Goal: Use online tool/utility: Utilize a website feature to perform a specific function

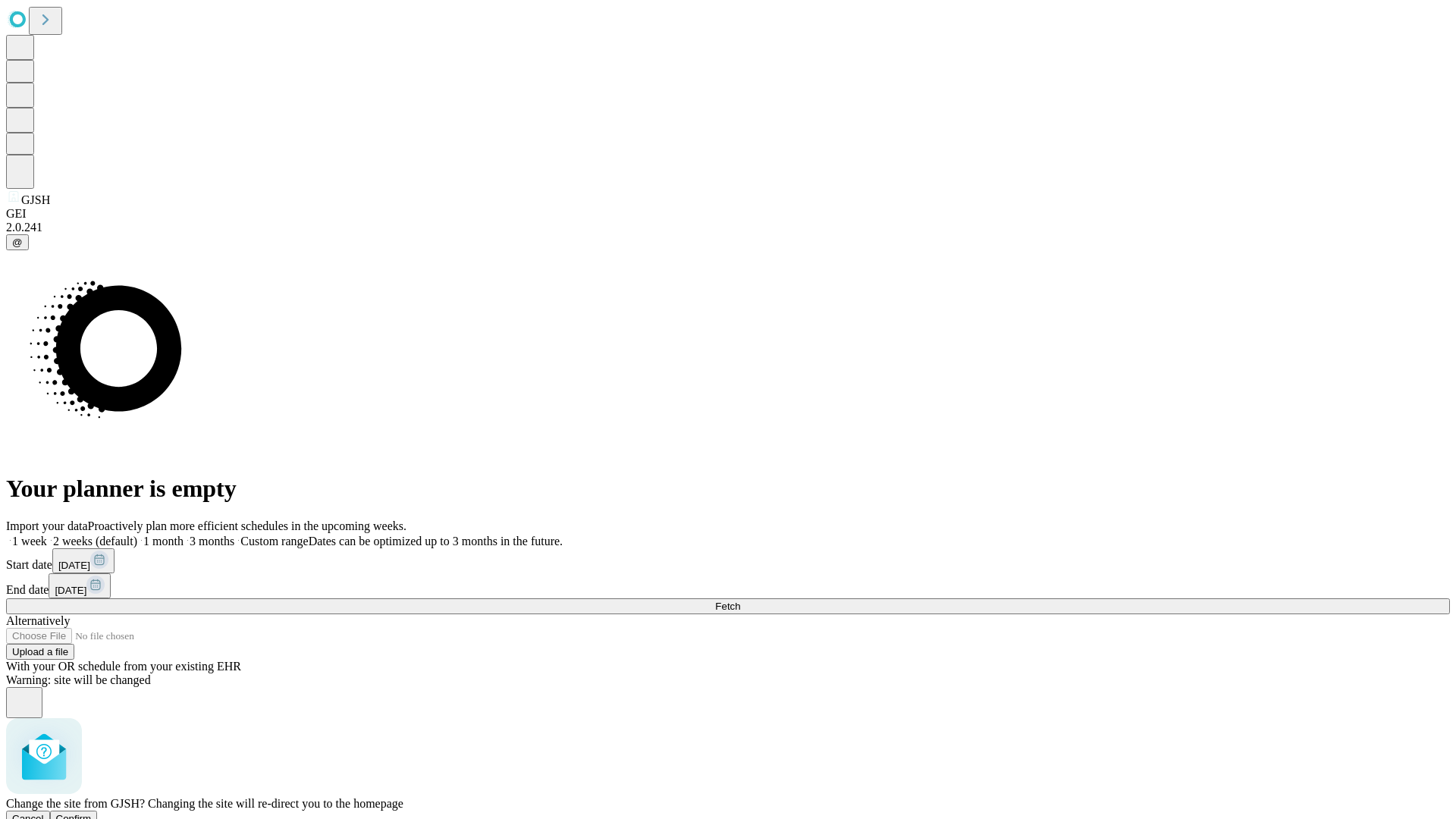
click at [91, 813] on span "Confirm" at bounding box center [74, 818] width 36 height 11
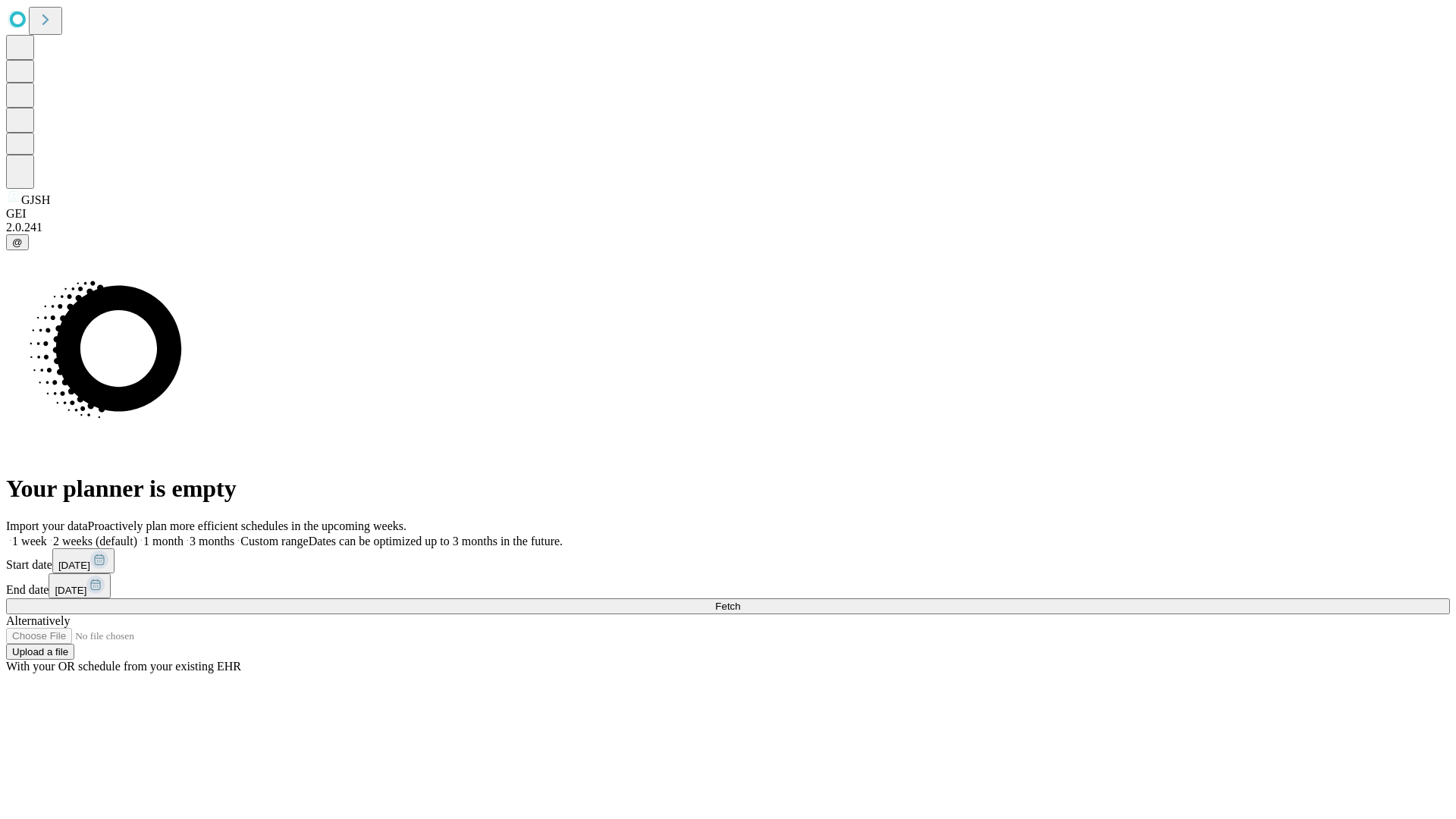
click at [137, 535] on label "2 weeks (default)" at bounding box center [91, 541] width 90 height 13
click at [740, 600] on span "Fetch" at bounding box center [727, 605] width 25 height 11
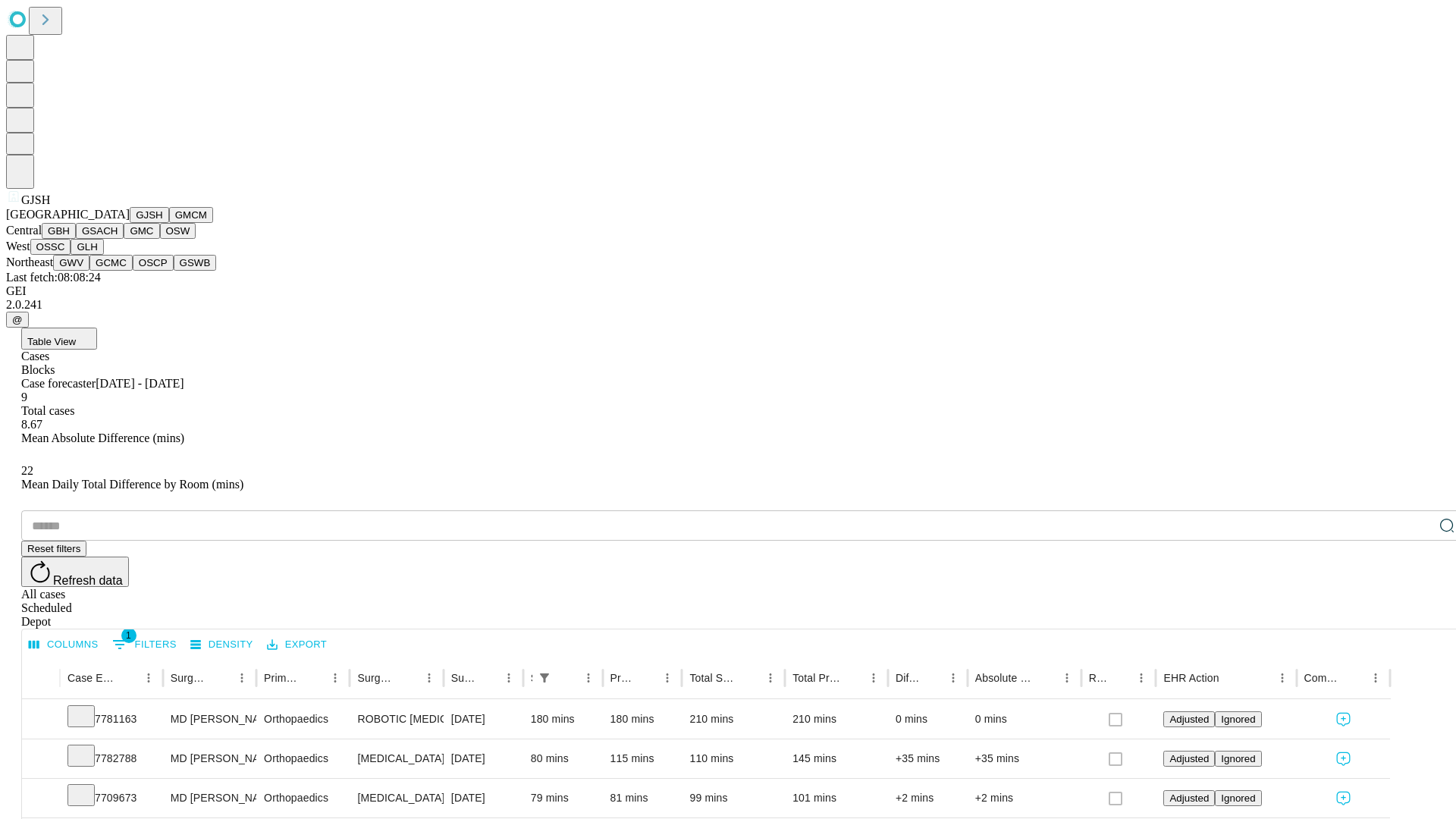
click at [169, 223] on button "GMCM" at bounding box center [191, 215] width 44 height 16
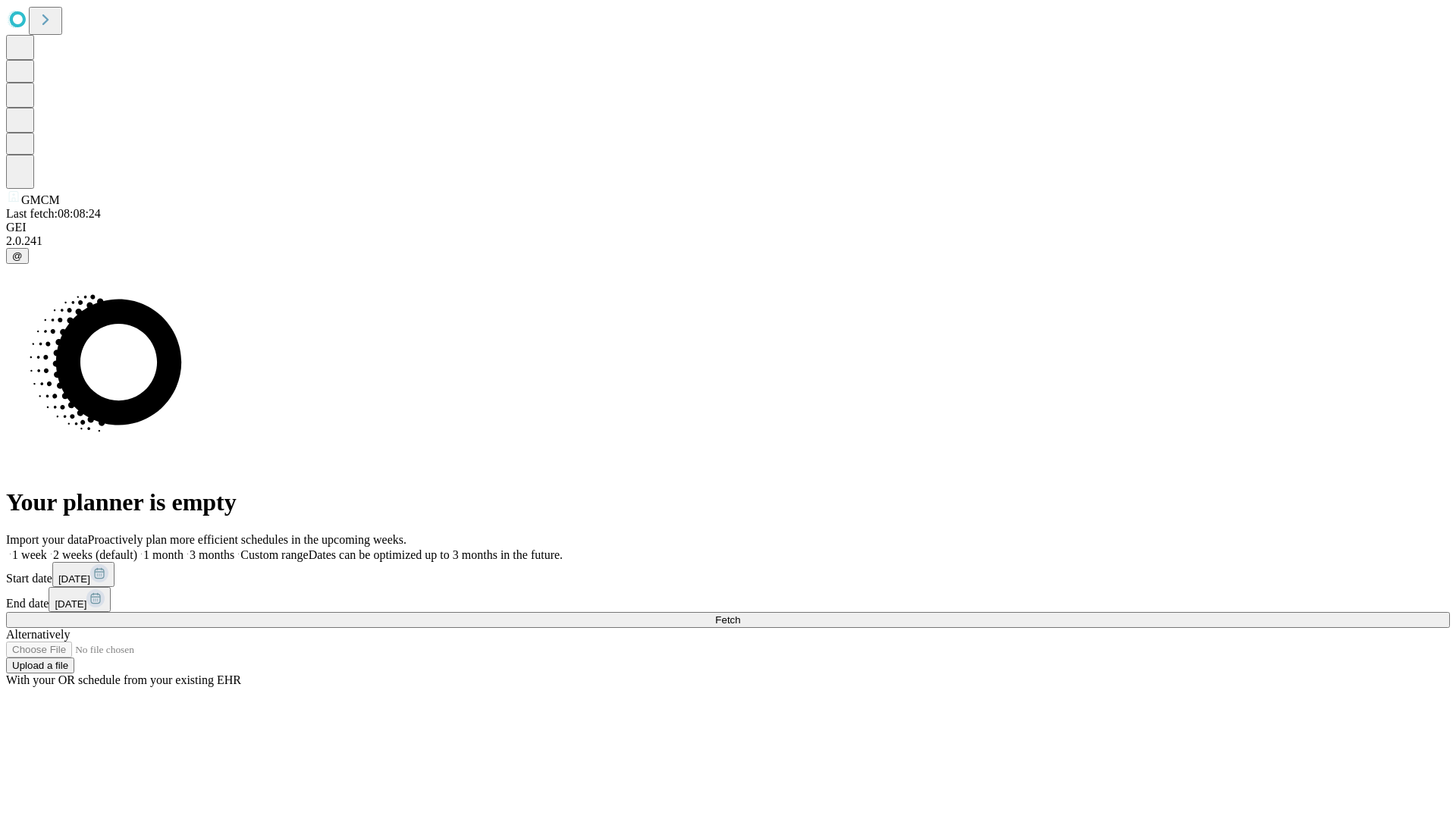
click at [740, 614] on span "Fetch" at bounding box center [727, 619] width 25 height 11
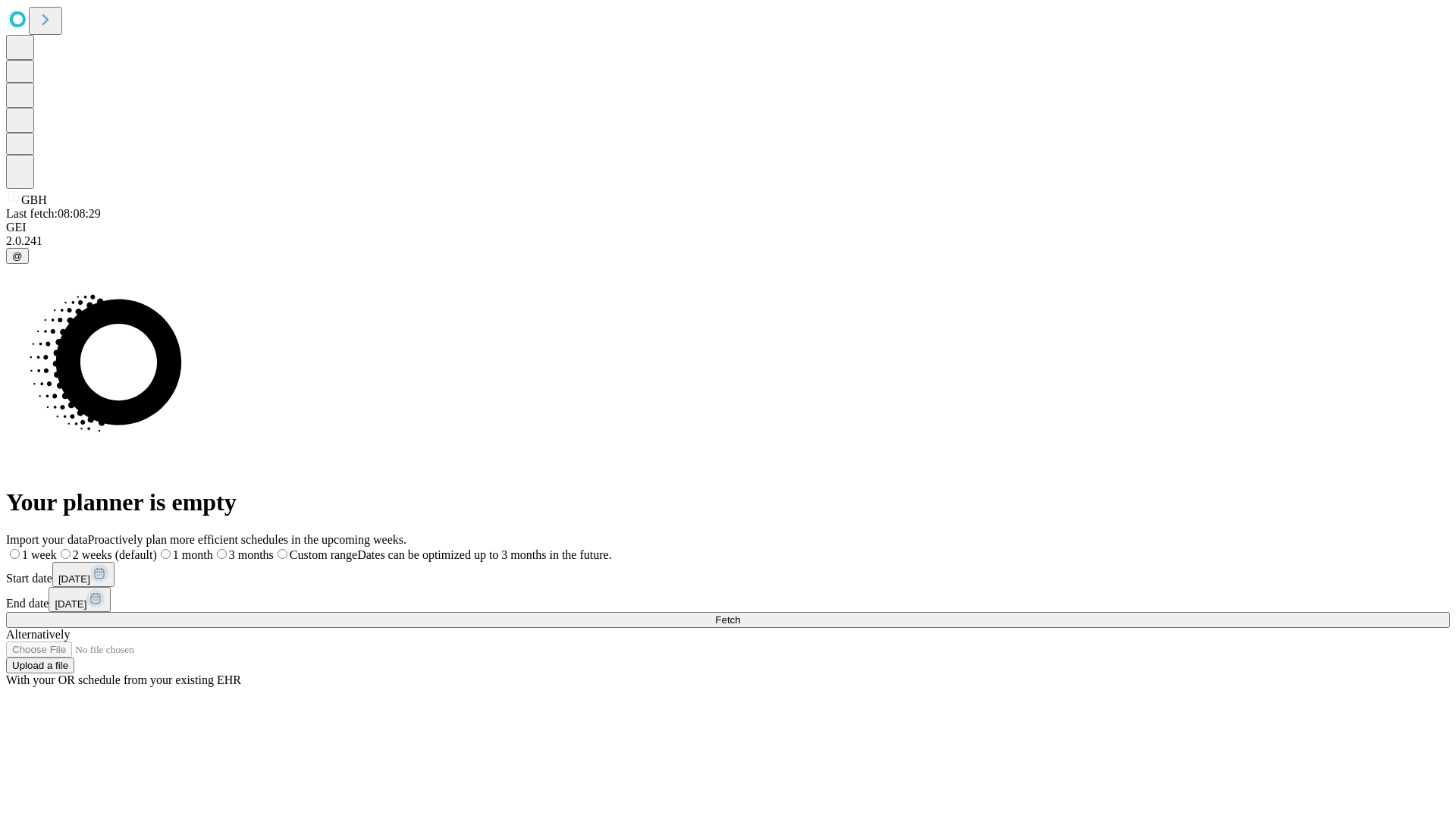
click at [157, 549] on label "2 weeks (default)" at bounding box center [106, 555] width 100 height 13
click at [740, 614] on span "Fetch" at bounding box center [727, 619] width 25 height 11
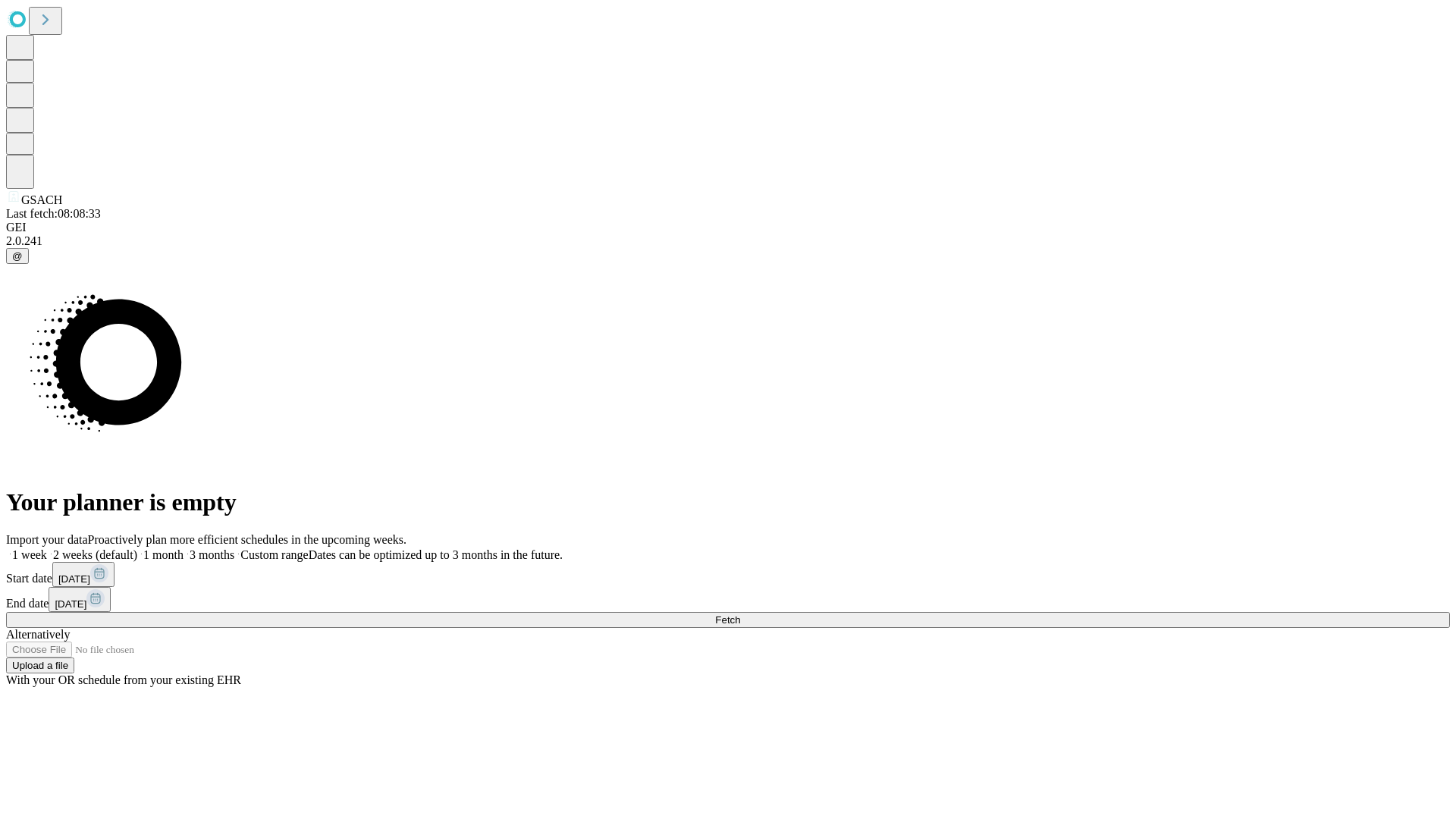
click at [137, 549] on label "2 weeks (default)" at bounding box center [91, 555] width 90 height 13
click at [740, 614] on span "Fetch" at bounding box center [727, 619] width 25 height 11
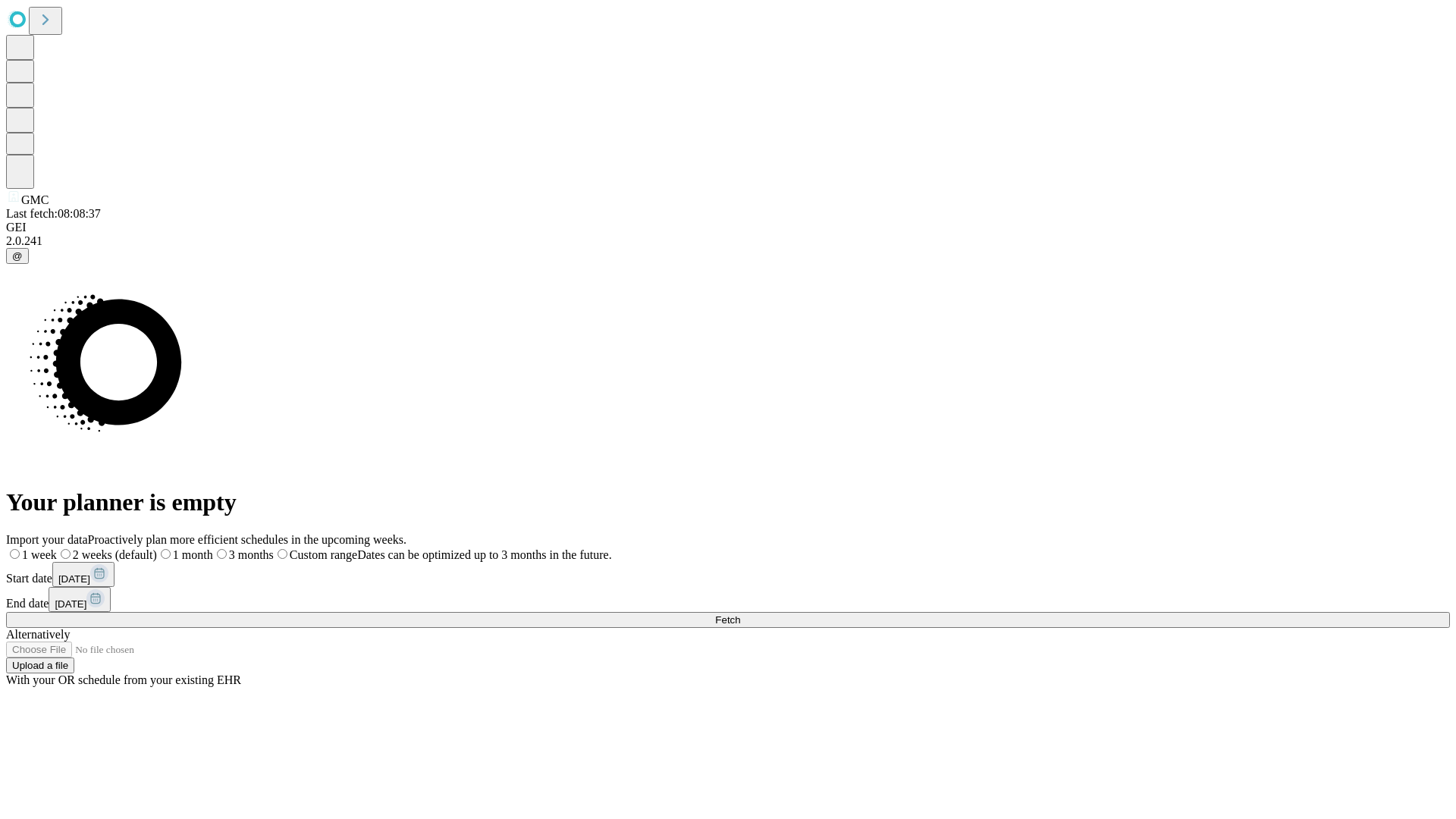
click at [740, 614] on span "Fetch" at bounding box center [727, 619] width 25 height 11
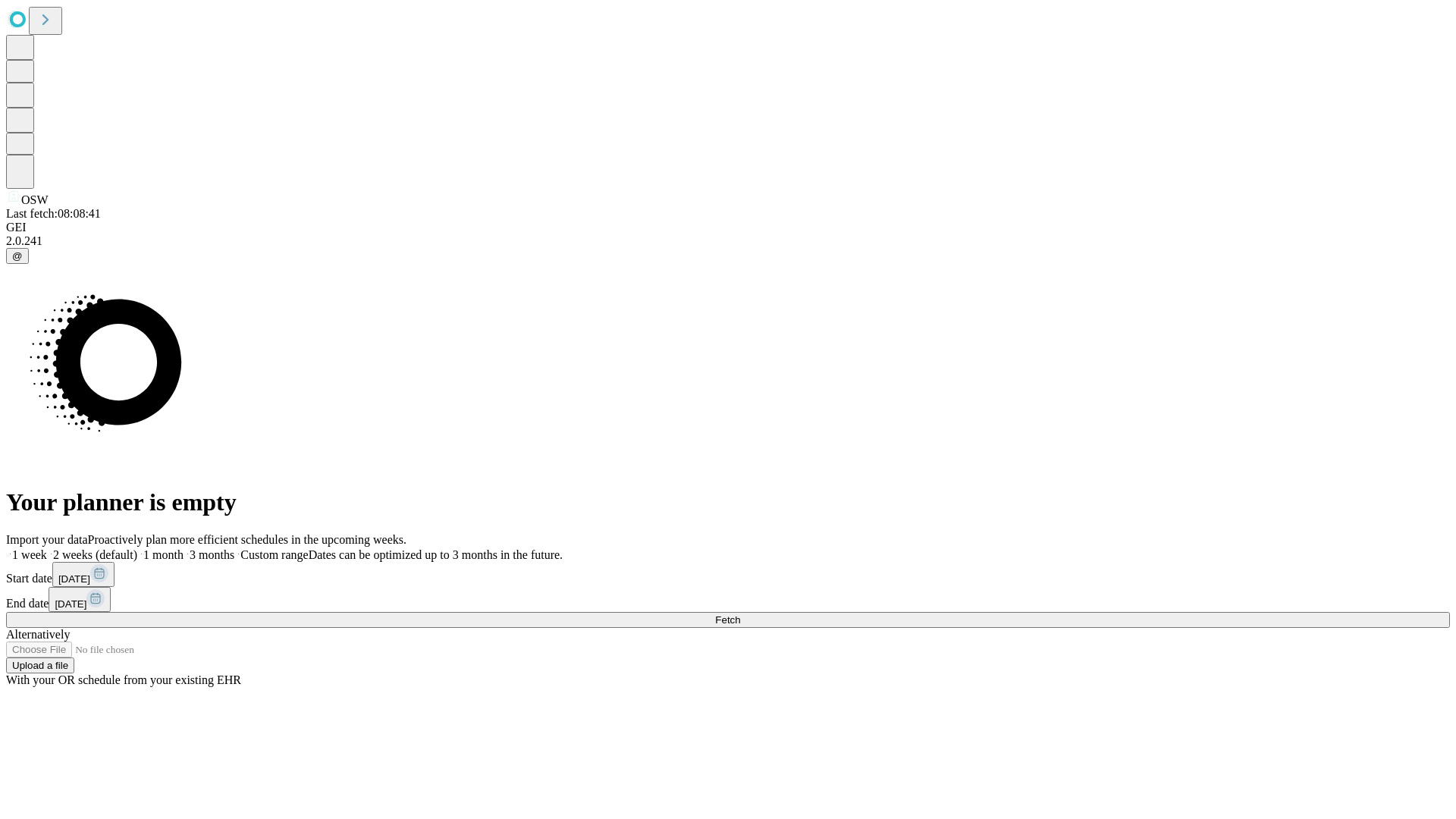
click at [137, 549] on label "2 weeks (default)" at bounding box center [91, 555] width 90 height 13
click at [740, 614] on span "Fetch" at bounding box center [727, 619] width 25 height 11
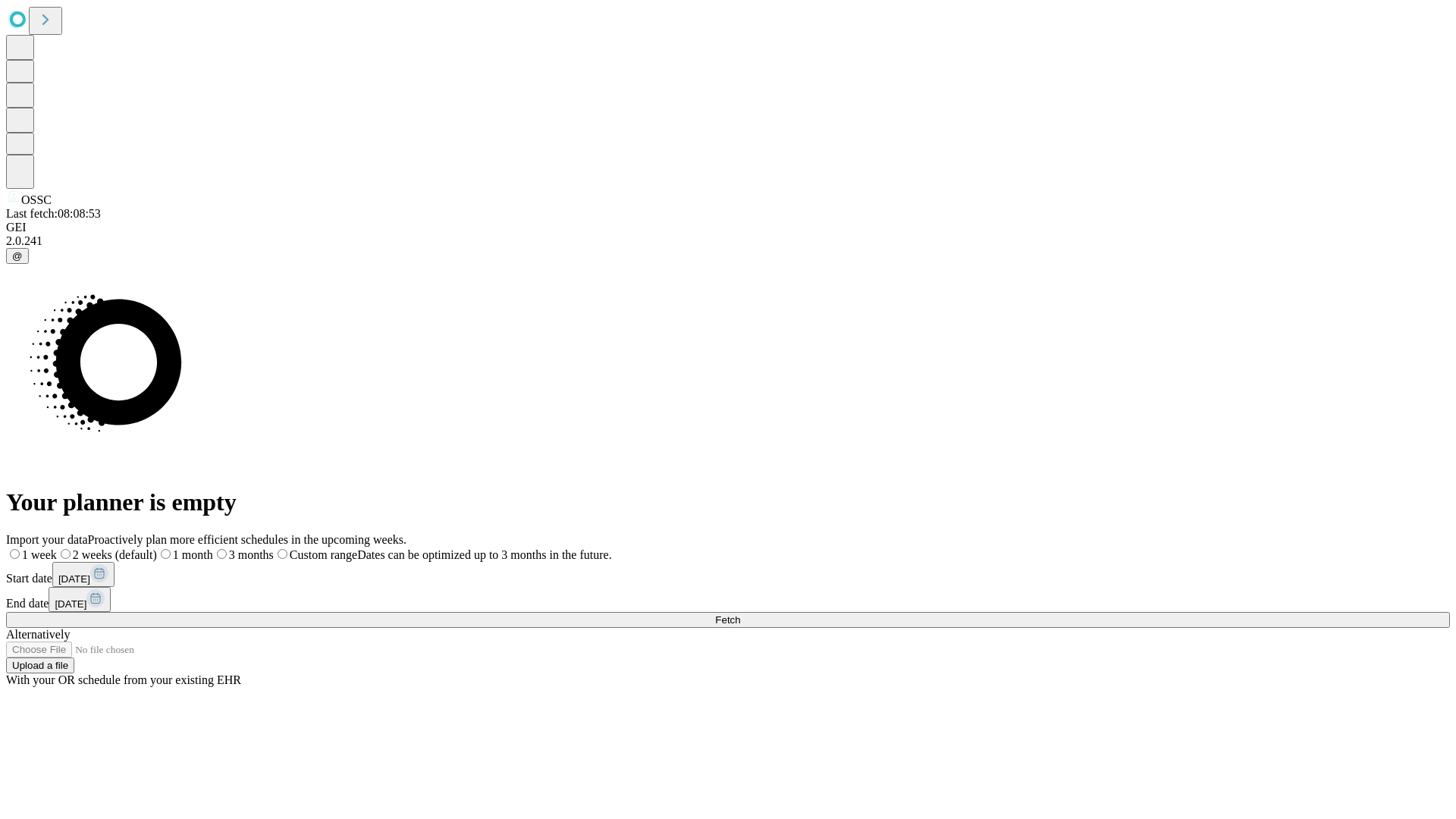
click at [157, 549] on label "2 weeks (default)" at bounding box center [106, 555] width 100 height 13
click at [740, 614] on span "Fetch" at bounding box center [727, 619] width 25 height 11
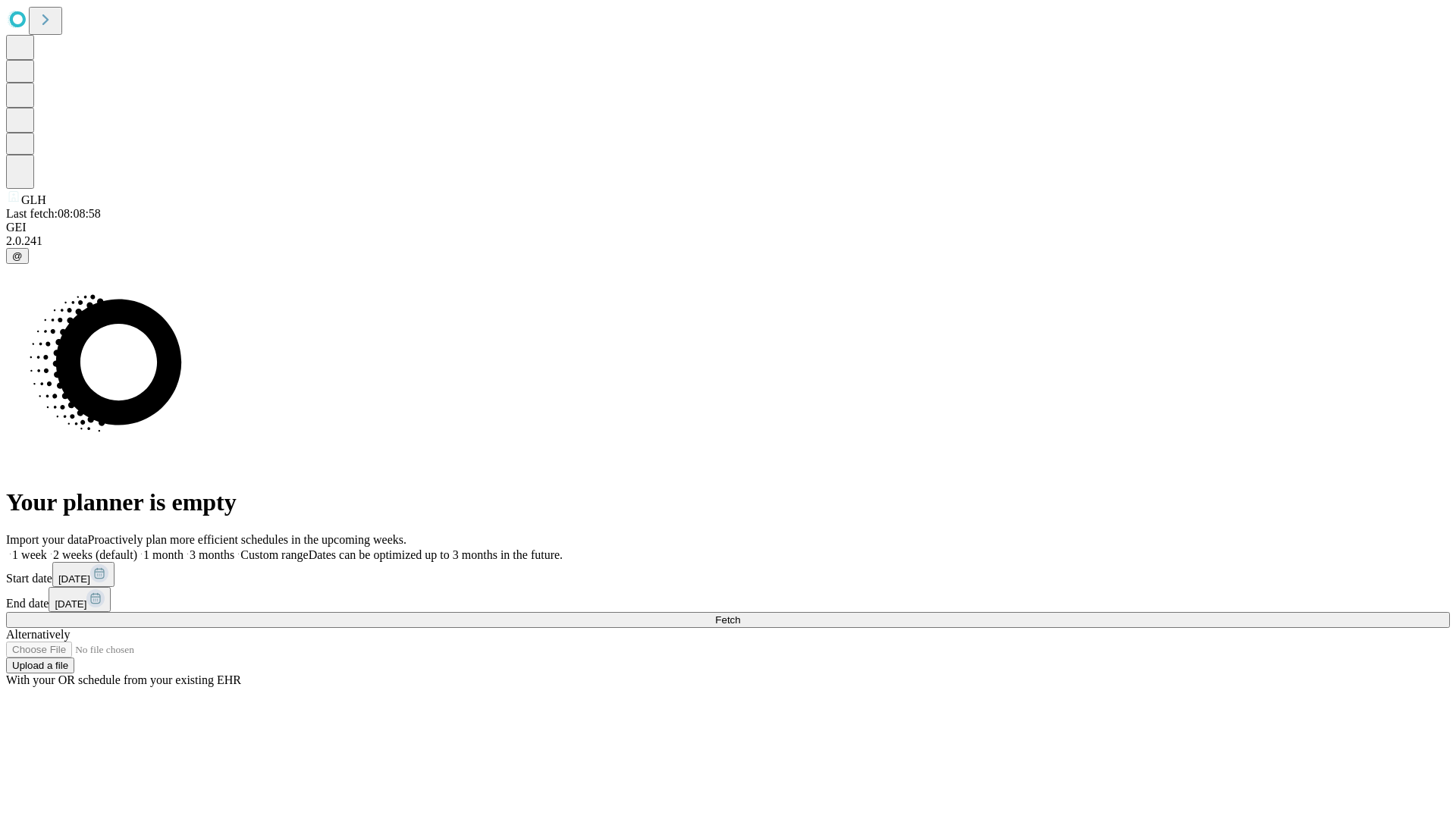
click at [137, 549] on label "2 weeks (default)" at bounding box center [91, 555] width 90 height 13
click at [740, 614] on span "Fetch" at bounding box center [727, 619] width 25 height 11
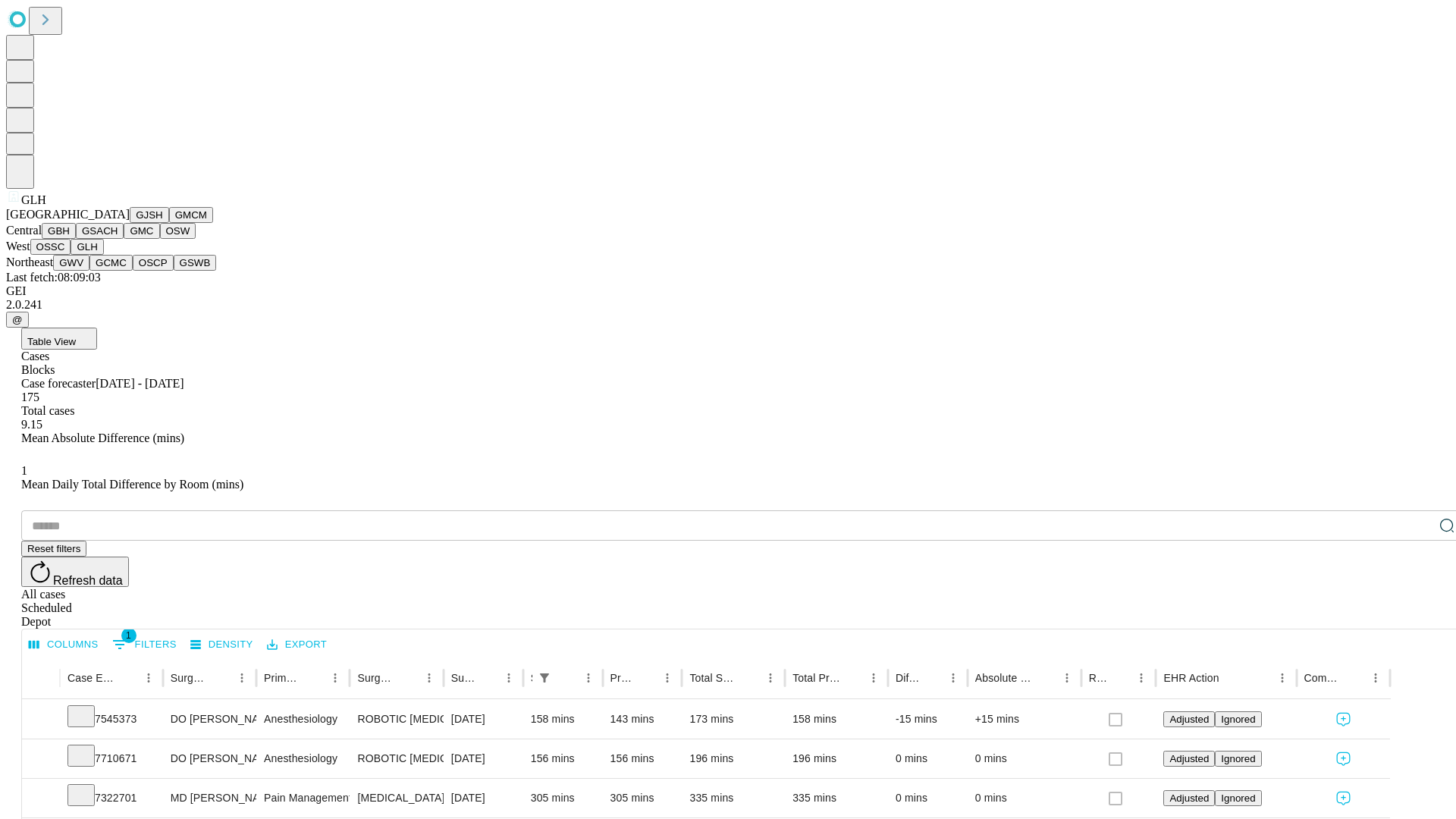
click at [89, 270] on button "GWV" at bounding box center [71, 262] width 37 height 16
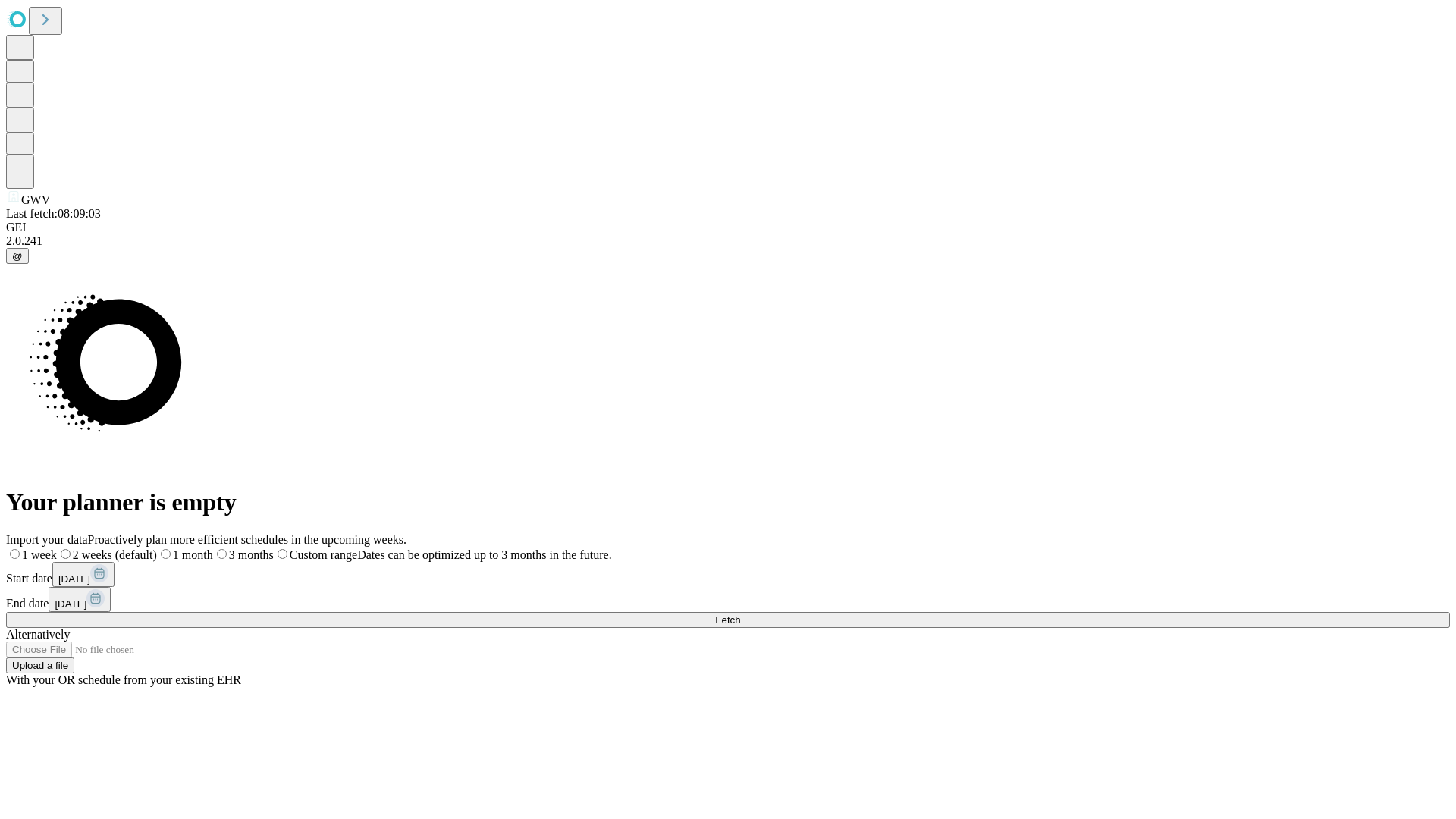
click at [157, 549] on label "2 weeks (default)" at bounding box center [106, 555] width 100 height 13
click at [740, 614] on span "Fetch" at bounding box center [727, 619] width 25 height 11
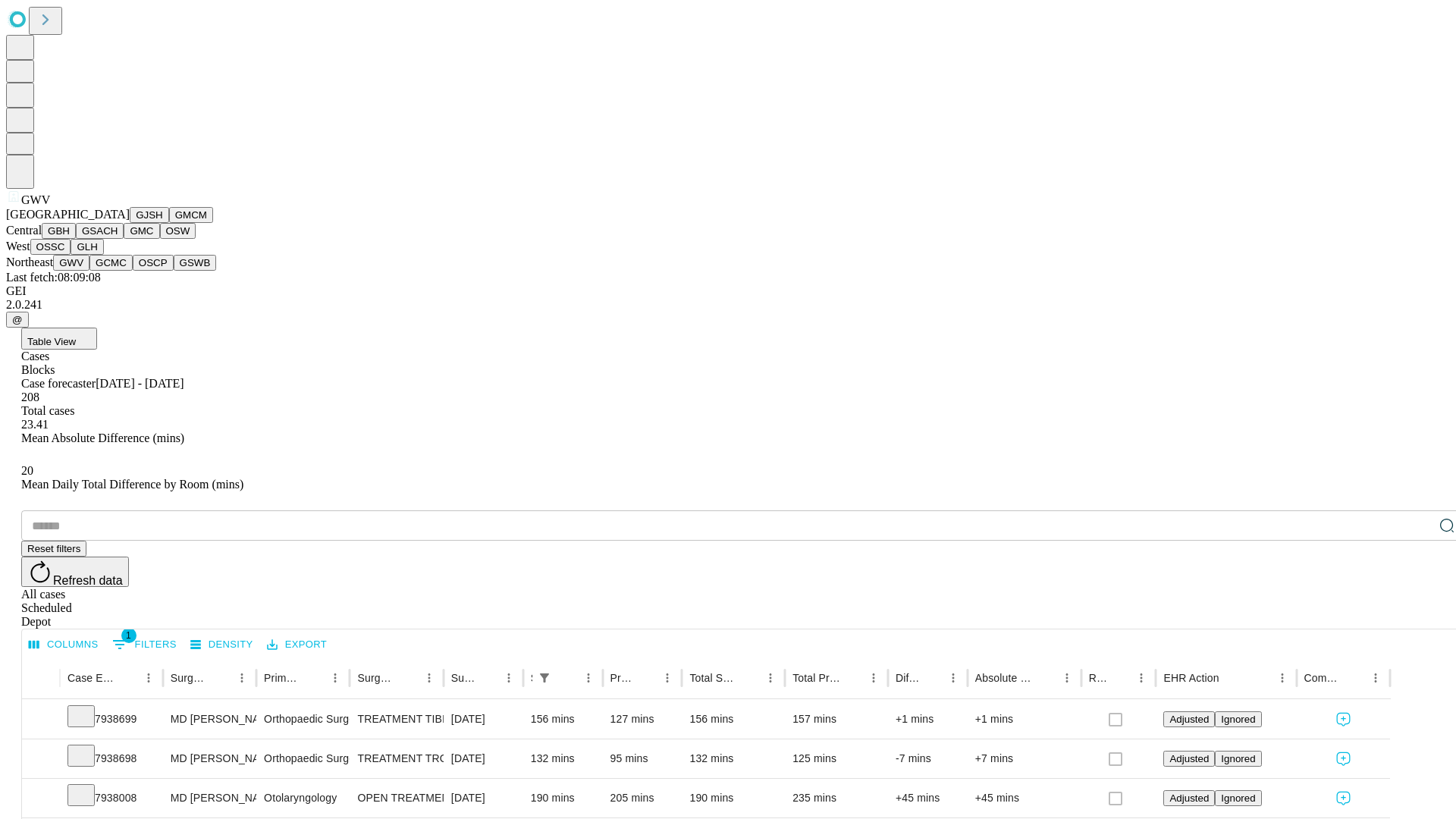
click at [117, 270] on button "GCMC" at bounding box center [110, 262] width 43 height 16
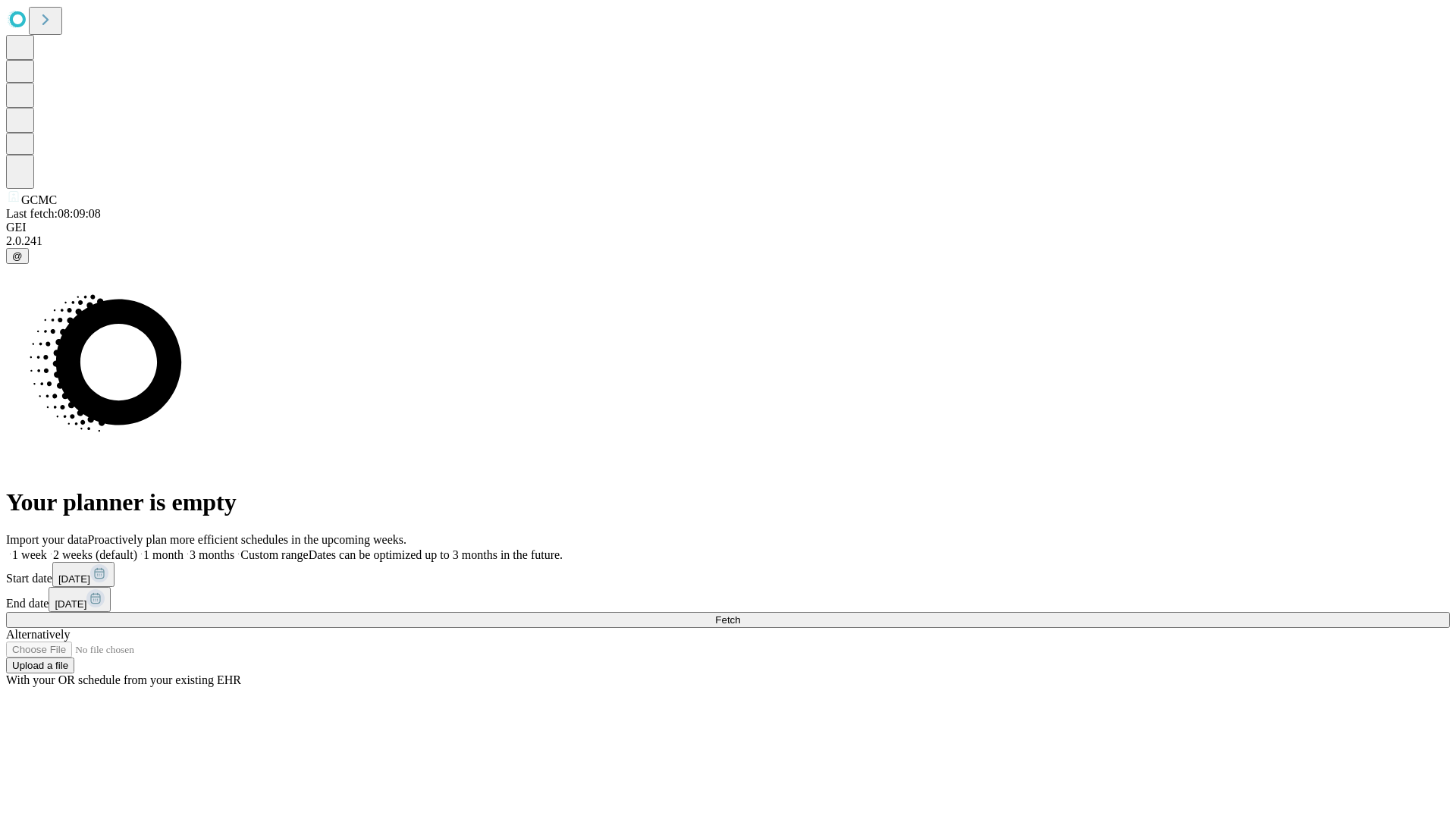
click at [137, 549] on label "2 weeks (default)" at bounding box center [91, 555] width 90 height 13
click at [740, 614] on span "Fetch" at bounding box center [727, 619] width 25 height 11
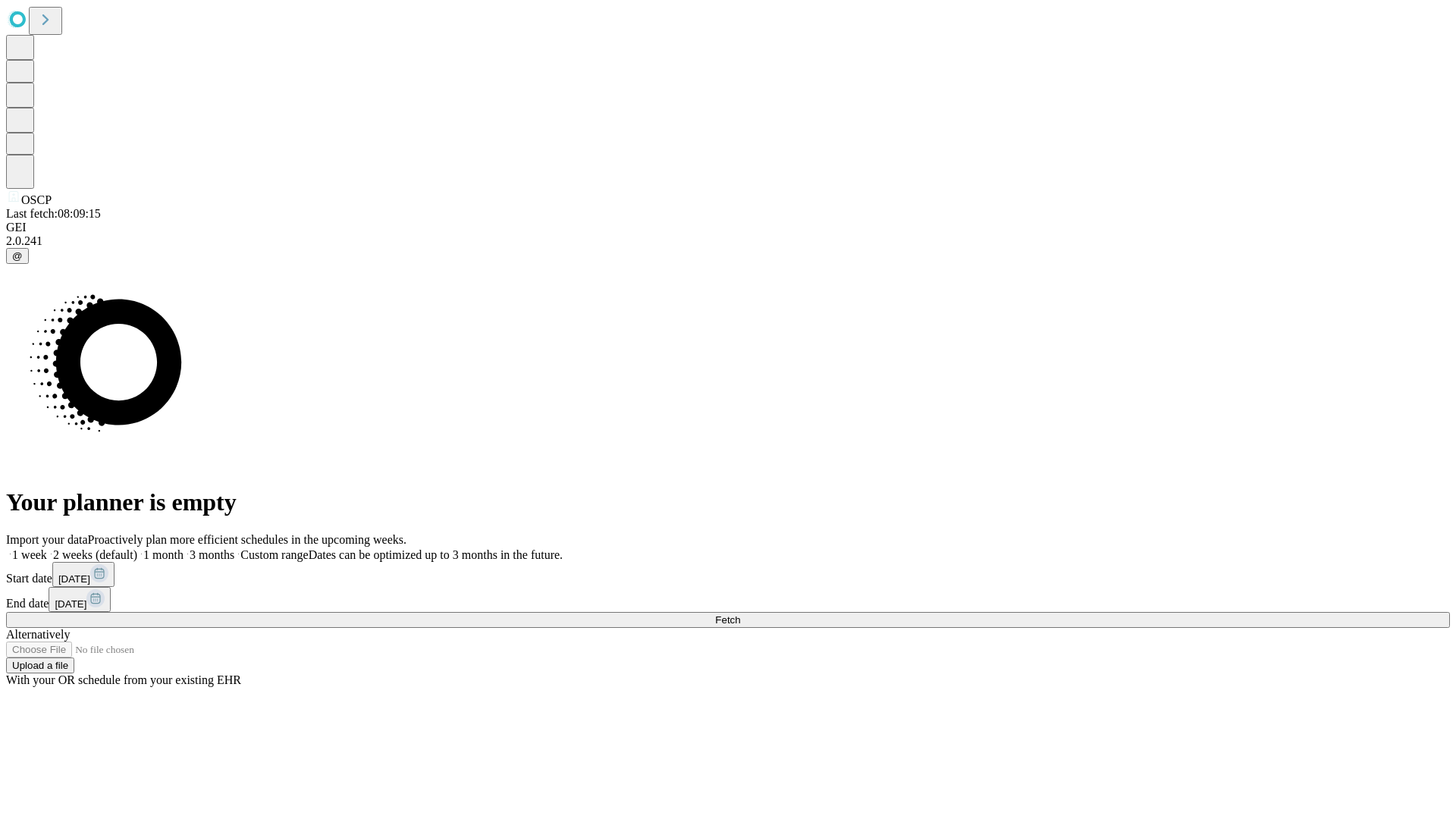
click at [137, 549] on label "2 weeks (default)" at bounding box center [91, 555] width 90 height 13
click at [740, 614] on span "Fetch" at bounding box center [727, 619] width 25 height 11
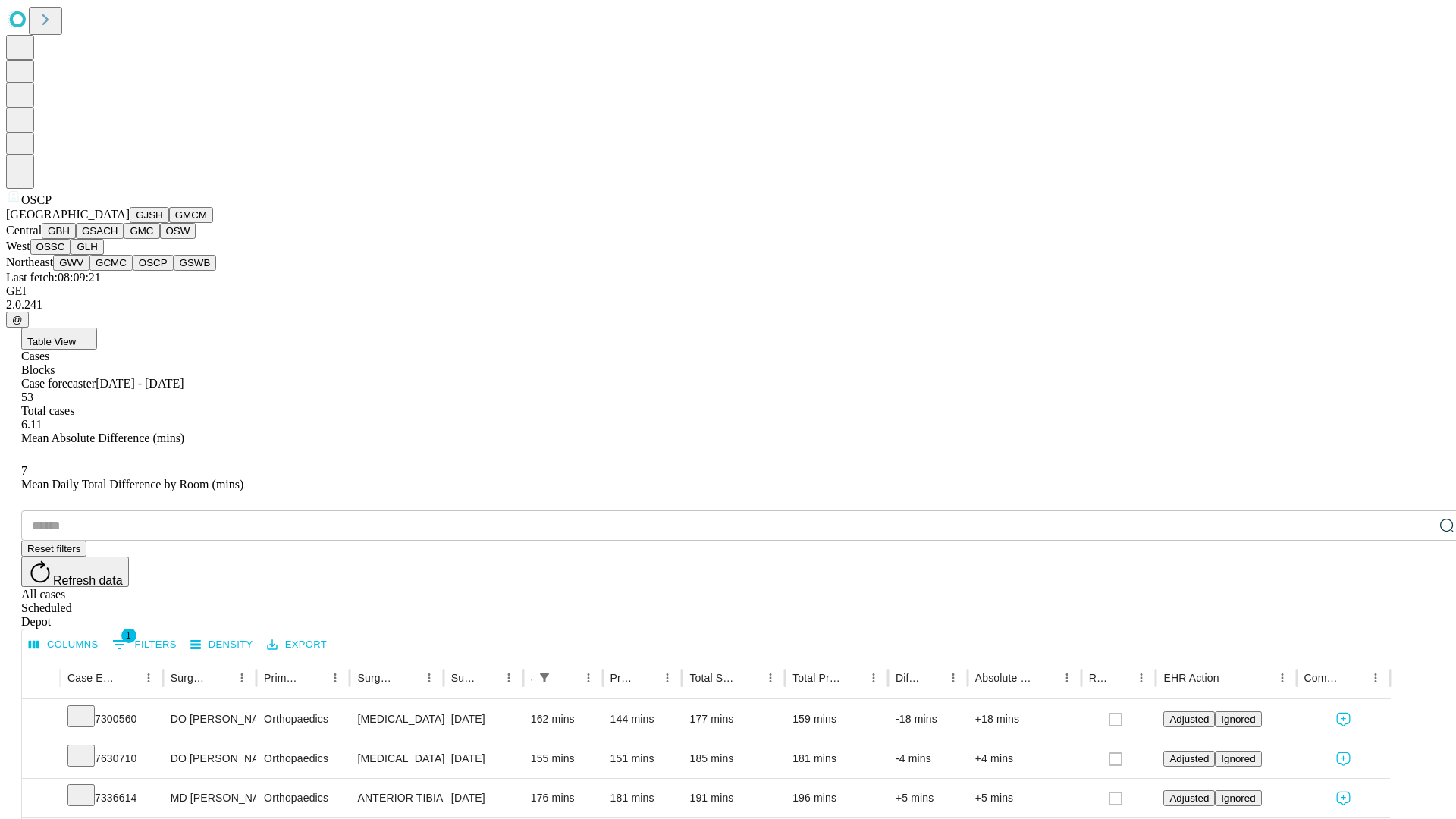
click at [174, 270] on button "GSWB" at bounding box center [195, 262] width 43 height 16
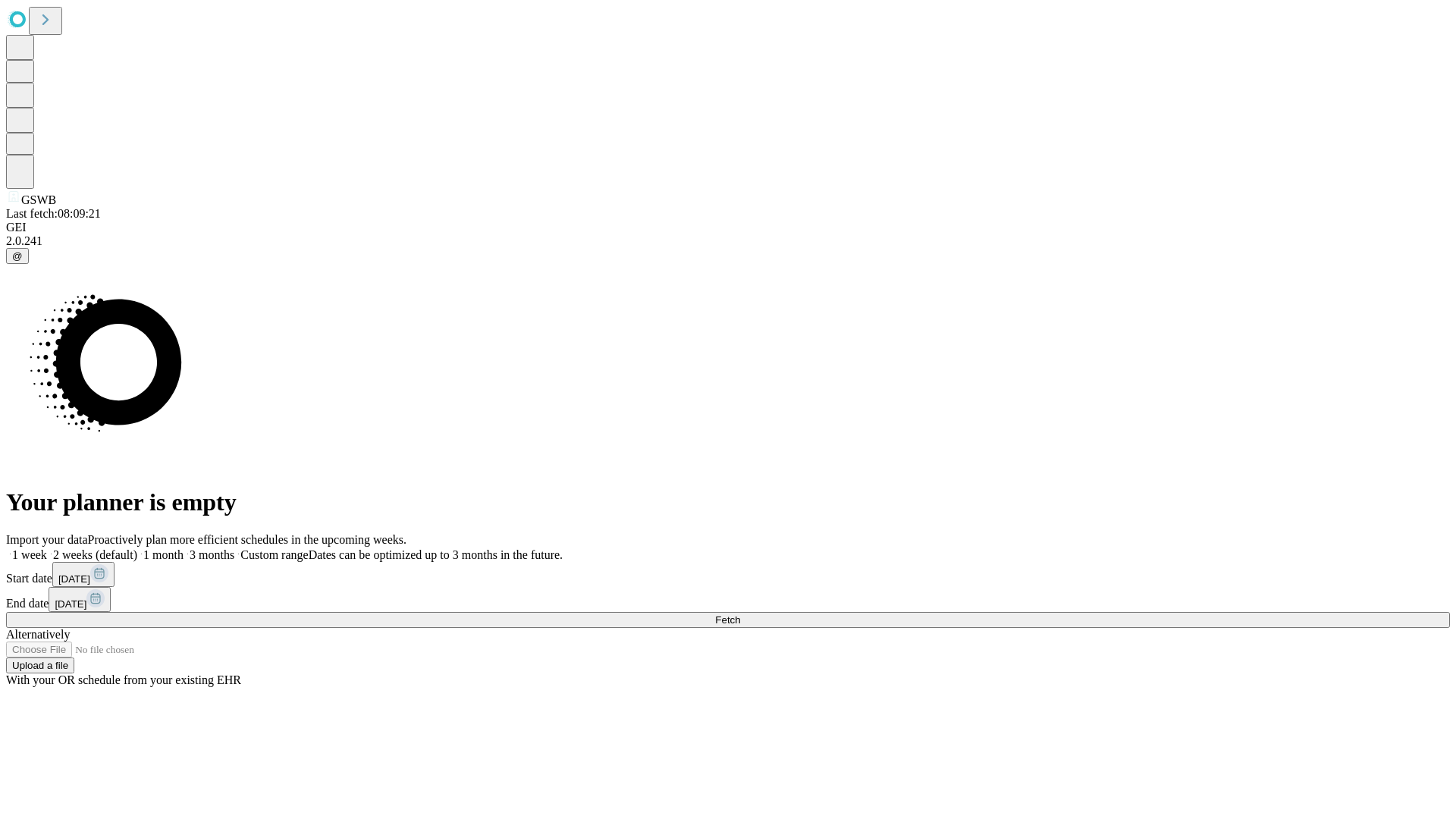
click at [137, 549] on label "2 weeks (default)" at bounding box center [91, 555] width 90 height 13
click at [740, 614] on span "Fetch" at bounding box center [727, 619] width 25 height 11
